Goal: Information Seeking & Learning: Learn about a topic

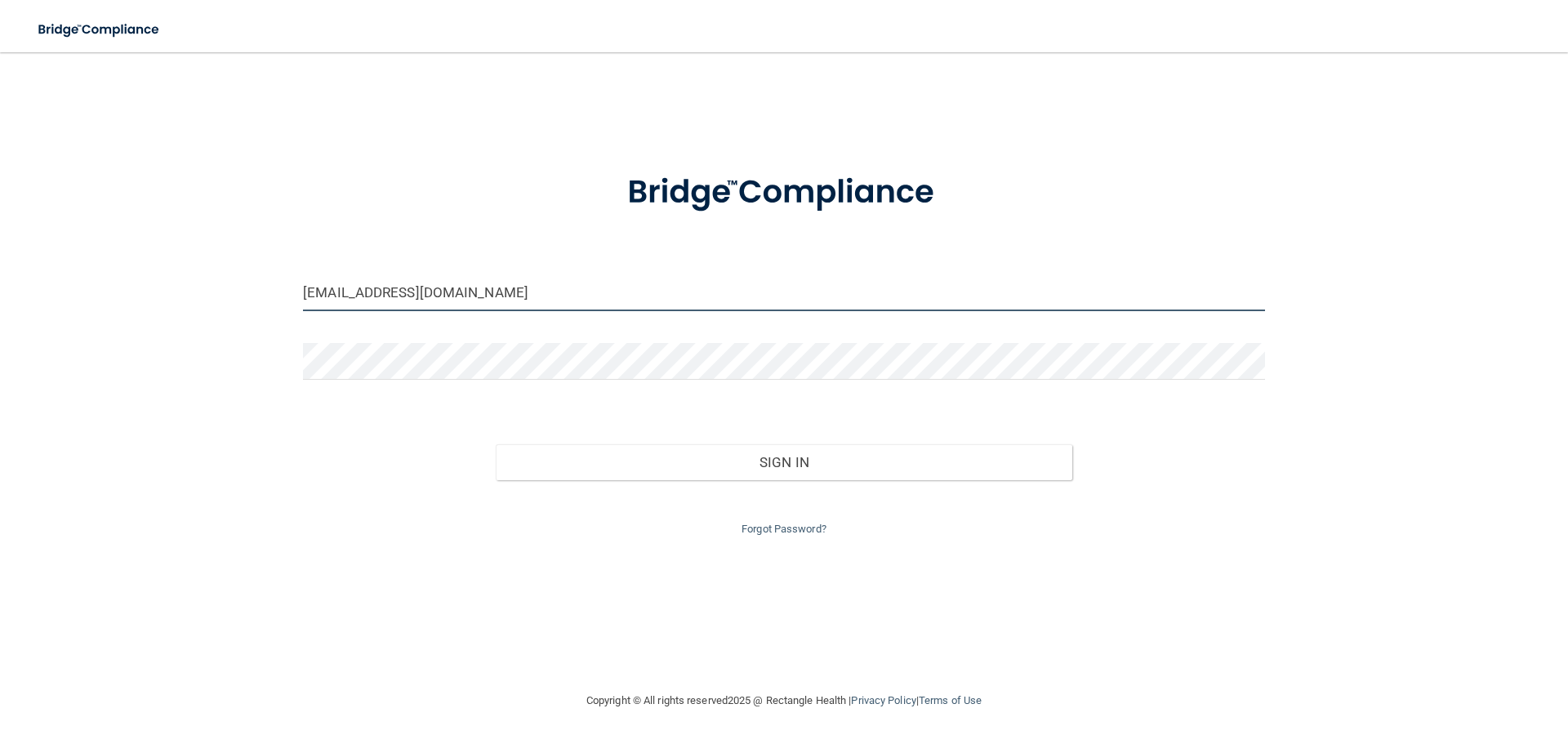
click at [444, 295] on input "[EMAIL_ADDRESS][DOMAIN_NAME]" at bounding box center [784, 292] width 962 height 37
drag, startPoint x: 467, startPoint y: 291, endPoint x: 239, endPoint y: 219, distance: 239.1
click at [223, 273] on div "[EMAIL_ADDRESS][DOMAIN_NAME] Invalid email/password. You don't have permission …" at bounding box center [784, 372] width 1503 height 606
type input "[EMAIL_ADDRESS][DOMAIN_NAME]"
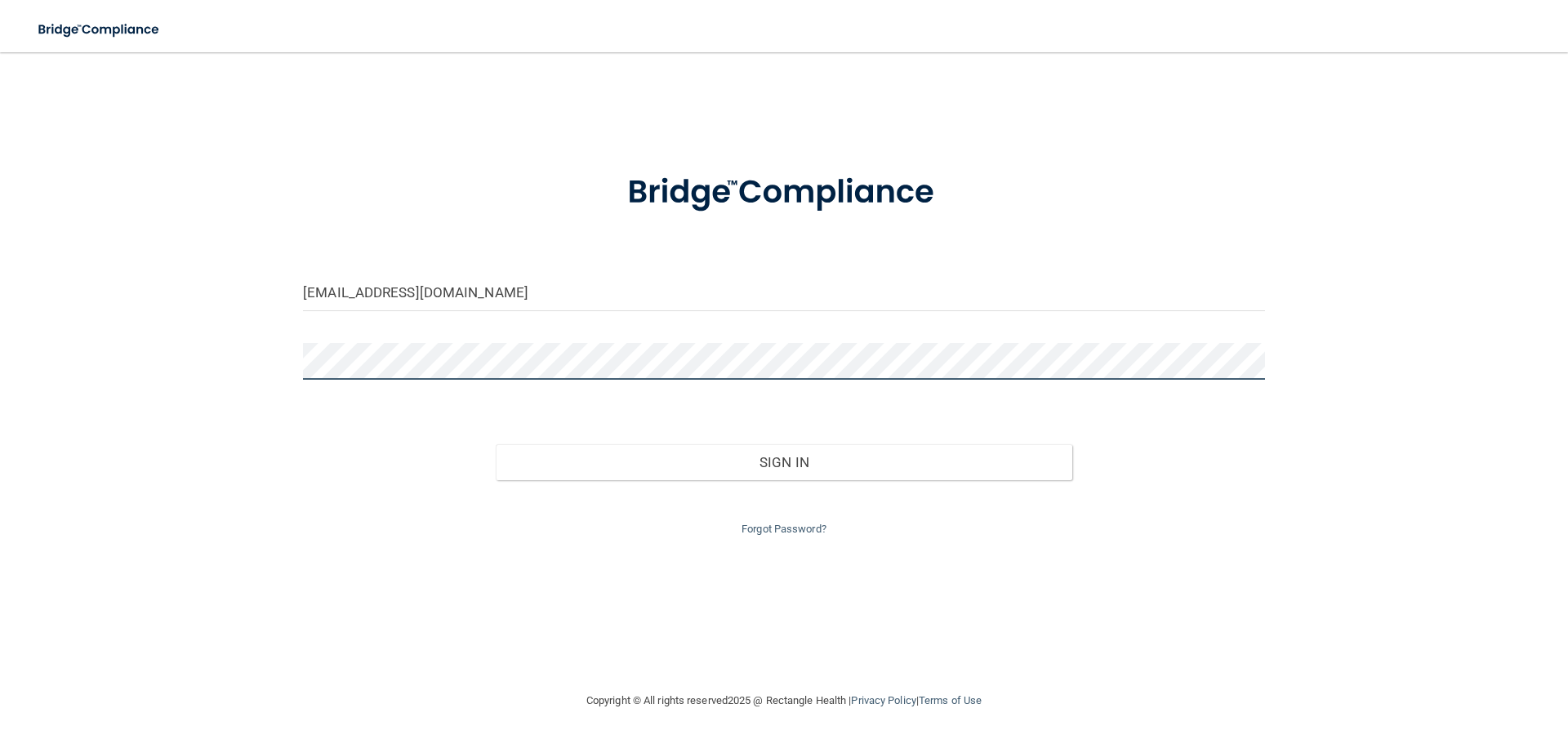
click at [496, 444] on button "Sign In" at bounding box center [784, 462] width 577 height 36
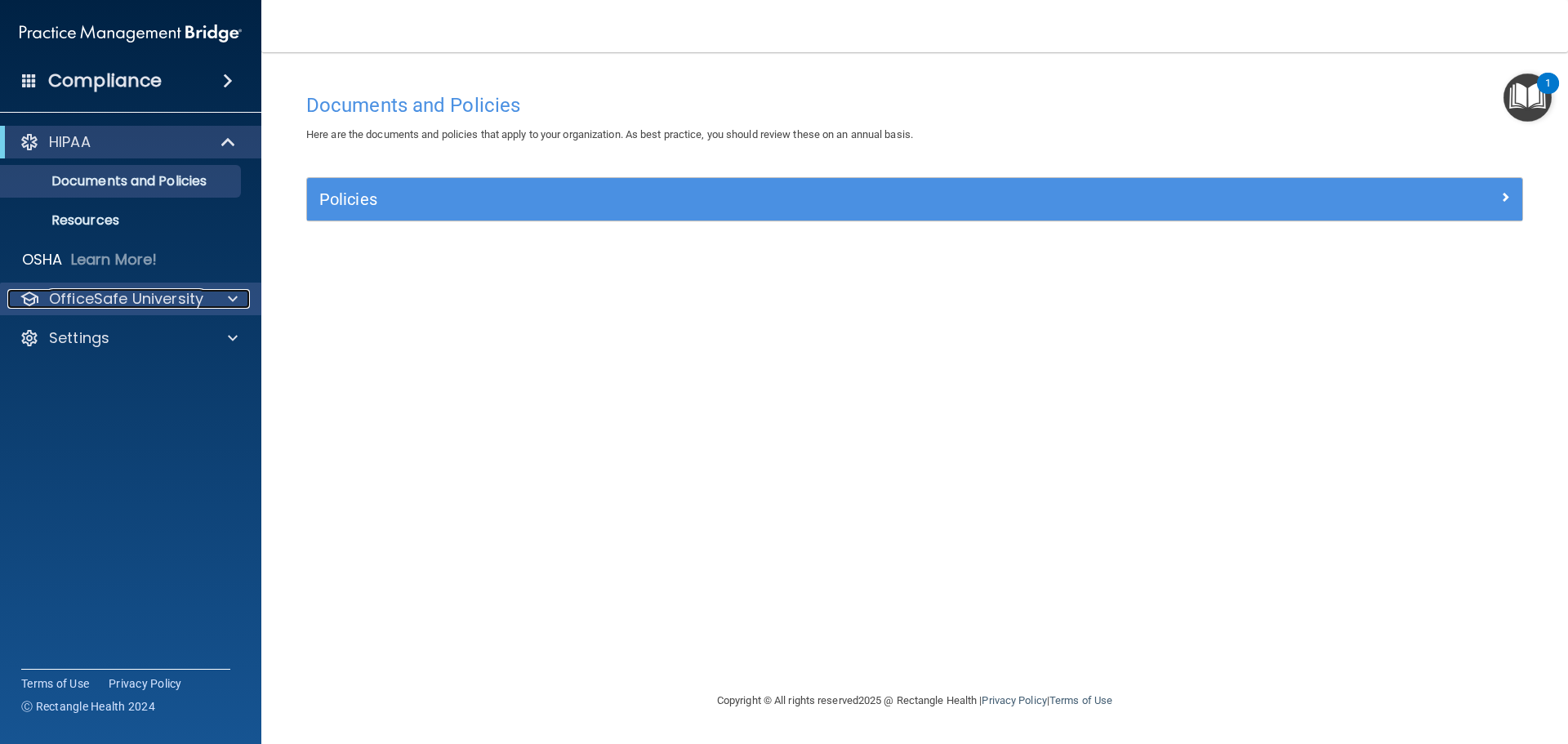
click at [145, 302] on p "OfficeSafe University" at bounding box center [126, 299] width 154 height 20
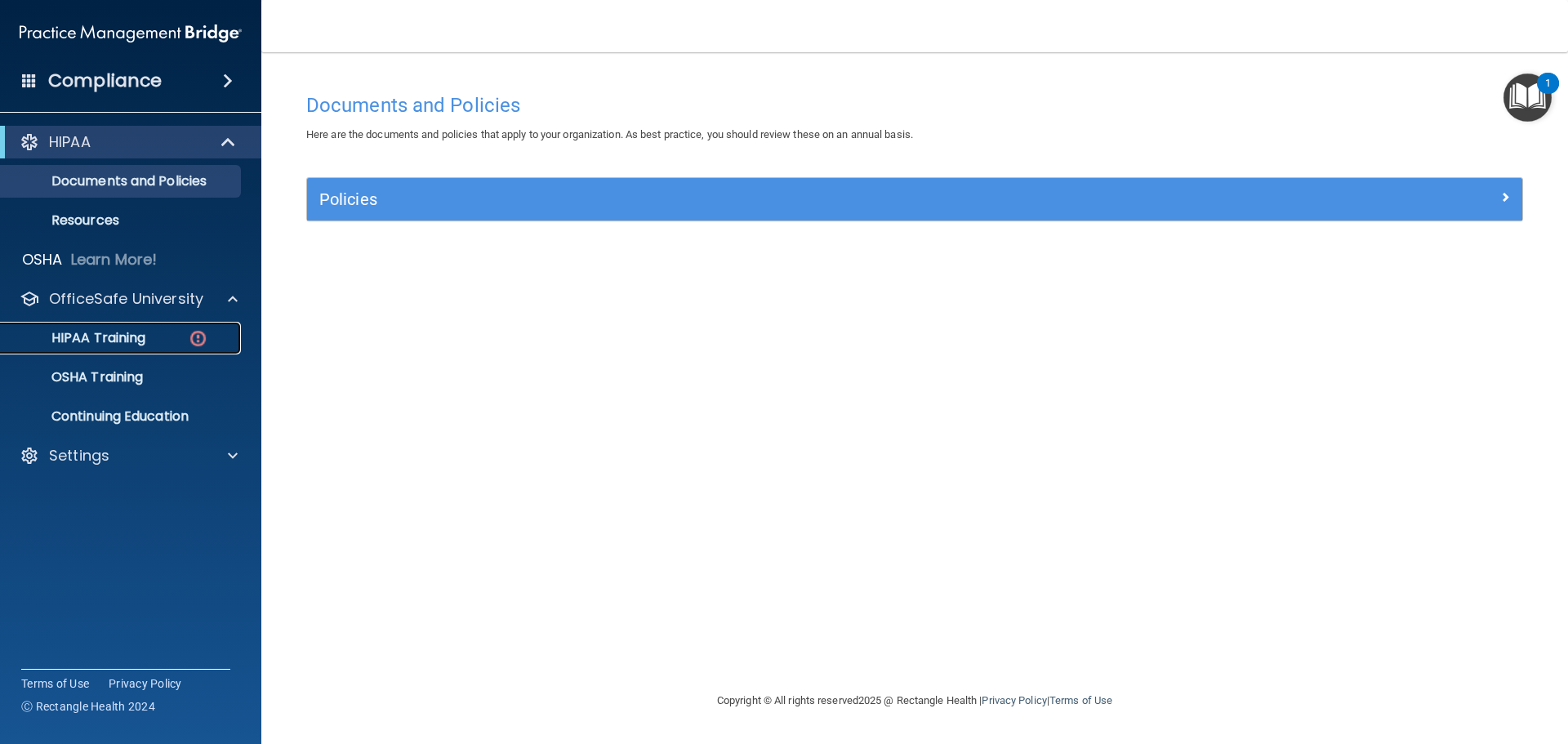
click at [141, 337] on p "HIPAA Training" at bounding box center [78, 338] width 135 height 16
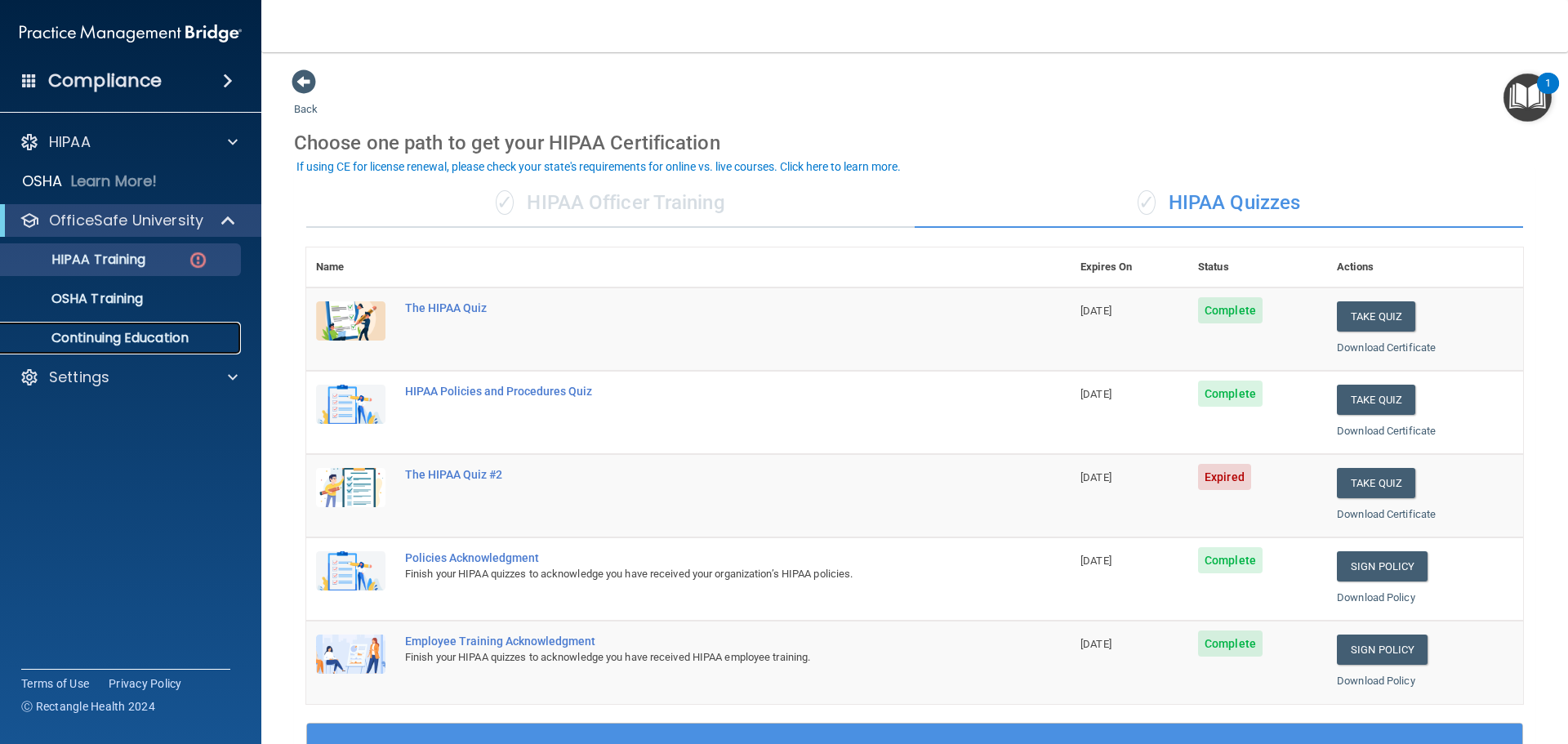
click at [134, 341] on p "Continuing Education" at bounding box center [122, 338] width 223 height 16
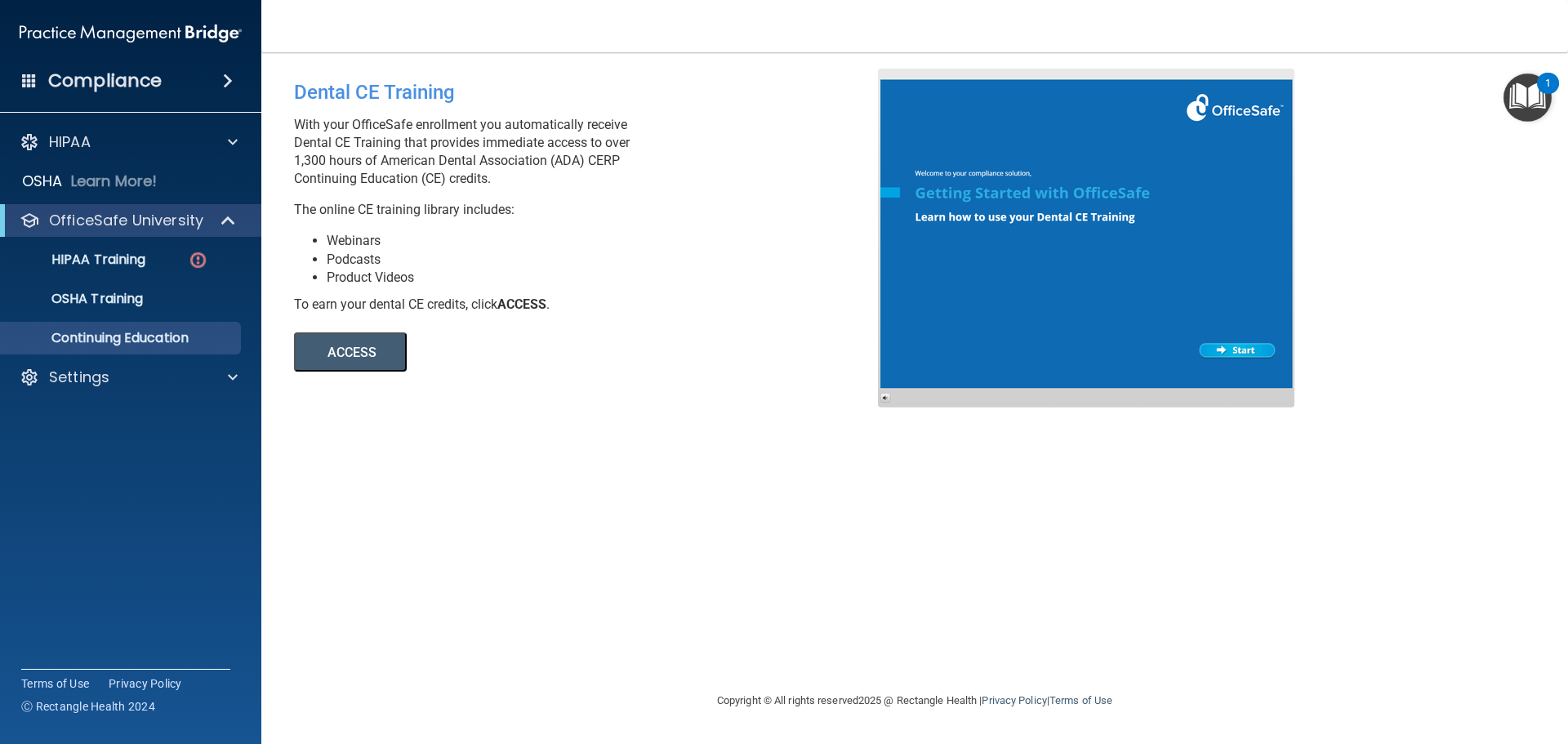
click at [354, 341] on button "ACCESS" at bounding box center [350, 352] width 112 height 39
